Goal: Task Accomplishment & Management: Use online tool/utility

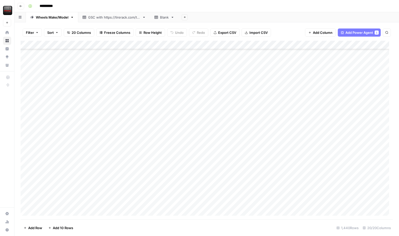
scroll to position [115, 0]
click at [280, 7] on div "**********" at bounding box center [210, 6] width 368 height 8
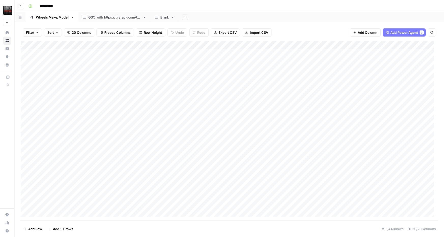
click at [28, 53] on div "Add Column" at bounding box center [229, 131] width 417 height 180
click at [27, 52] on div "Add Column" at bounding box center [229, 131] width 417 height 180
click at [25, 63] on div "Add Column" at bounding box center [229, 131] width 417 height 180
click at [26, 54] on div "Add Column" at bounding box center [229, 131] width 417 height 180
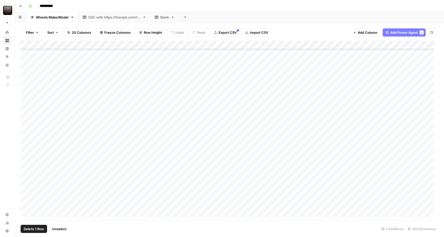
scroll to position [433, 0]
click at [26, 149] on div "Add Column" at bounding box center [229, 131] width 417 height 180
click at [65, 149] on div "Add Column" at bounding box center [229, 131] width 417 height 180
click at [335, 149] on div "Add Column" at bounding box center [229, 131] width 417 height 180
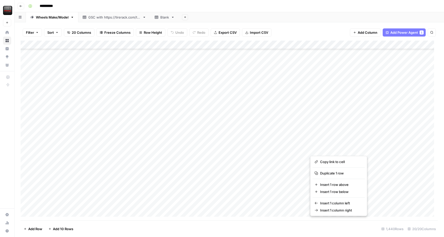
click at [192, 148] on div "Add Column" at bounding box center [229, 131] width 417 height 180
click at [82, 151] on div "Add Column" at bounding box center [229, 131] width 417 height 180
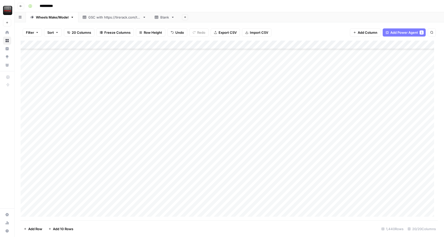
click at [157, 150] on div "Add Column" at bounding box center [229, 131] width 417 height 180
click at [57, 148] on div "Add Column" at bounding box center [229, 131] width 417 height 180
click at [107, 199] on div "Add Column" at bounding box center [229, 131] width 417 height 180
click at [70, 152] on div "Add Column" at bounding box center [229, 131] width 417 height 180
click at [27, 149] on div "Add Column" at bounding box center [229, 131] width 417 height 180
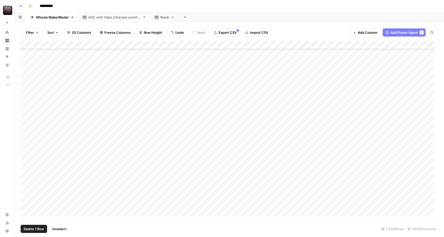
click at [27, 149] on div "Add Column" at bounding box center [229, 131] width 417 height 180
click at [67, 128] on div "Add Column" at bounding box center [229, 131] width 417 height 180
click at [78, 157] on div "Add Column" at bounding box center [229, 131] width 417 height 180
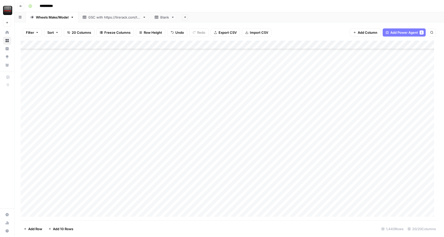
click at [71, 132] on div "Add Column" at bounding box center [229, 131] width 417 height 180
click at [84, 154] on div "Add Column" at bounding box center [229, 131] width 417 height 180
click at [69, 110] on div "Add Column" at bounding box center [229, 131] width 417 height 180
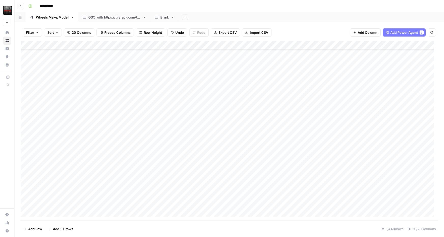
scroll to position [55, 0]
click at [69, 86] on div "Add Column" at bounding box center [229, 131] width 417 height 180
click at [66, 72] on div "Add Column" at bounding box center [229, 131] width 417 height 180
click at [62, 138] on div "Add Column" at bounding box center [229, 131] width 417 height 180
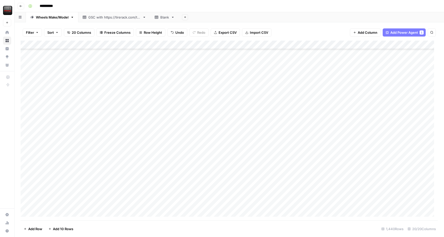
scroll to position [64, 0]
click at [64, 180] on div "Add Column" at bounding box center [229, 131] width 417 height 180
click at [62, 158] on div "Add Column" at bounding box center [229, 131] width 417 height 180
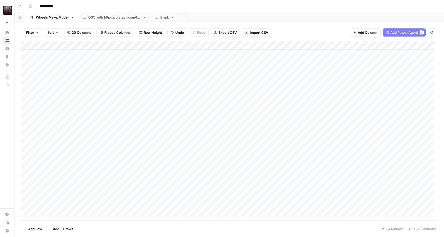
click at [71, 170] on div "Add Column" at bounding box center [229, 131] width 417 height 180
click at [136, 139] on div "Add Column" at bounding box center [229, 131] width 417 height 180
click at [139, 140] on div "Add Column" at bounding box center [229, 131] width 417 height 180
click at [220, 5] on div "**********" at bounding box center [232, 6] width 412 height 8
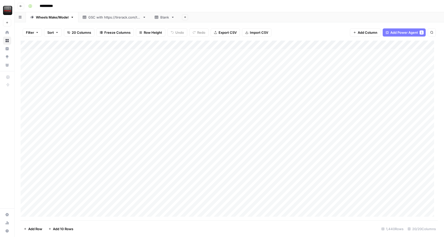
click at [51, 78] on div "Add Column" at bounding box center [229, 131] width 417 height 180
click at [66, 130] on div "Add Column" at bounding box center [229, 131] width 417 height 180
click at [72, 69] on div "Add Column" at bounding box center [229, 131] width 417 height 180
click at [68, 148] on div "Add Column" at bounding box center [229, 131] width 417 height 180
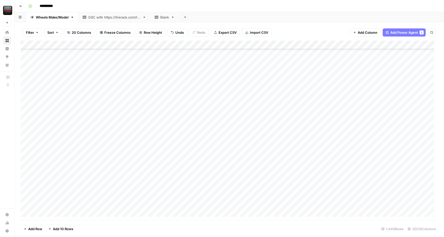
click at [61, 182] on div "Add Column" at bounding box center [229, 131] width 417 height 180
click at [72, 79] on div "Add Column" at bounding box center [229, 131] width 417 height 180
